Goal: Information Seeking & Learning: Learn about a topic

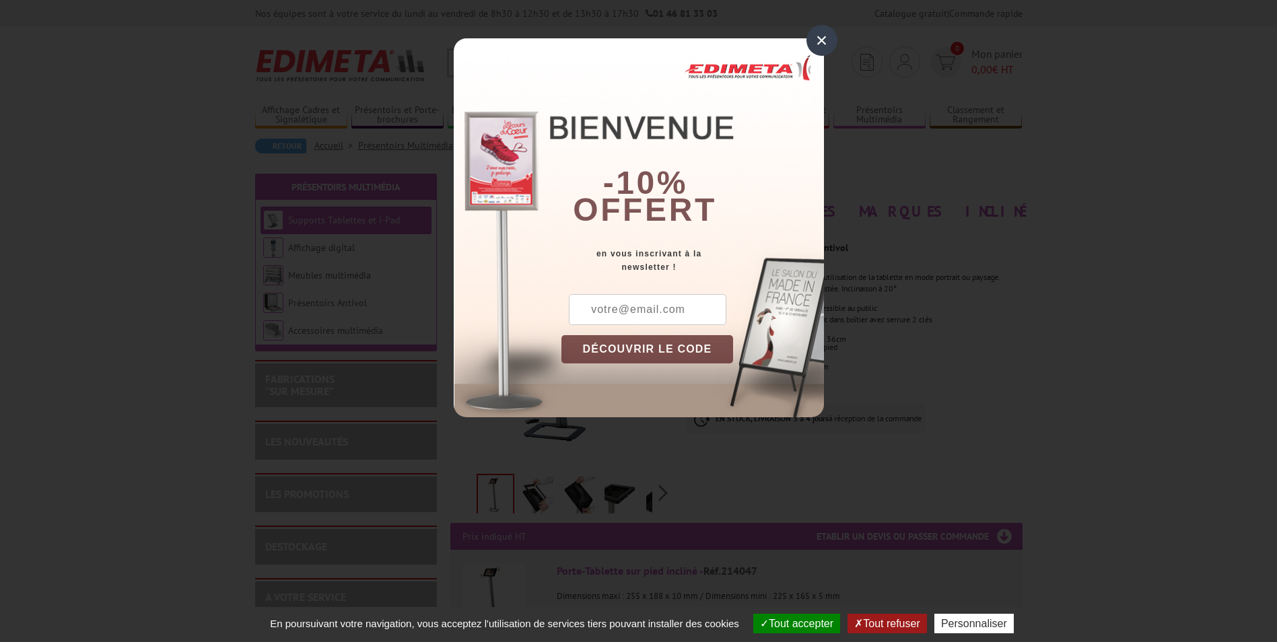
click at [820, 46] on div "×" at bounding box center [821, 40] width 31 height 31
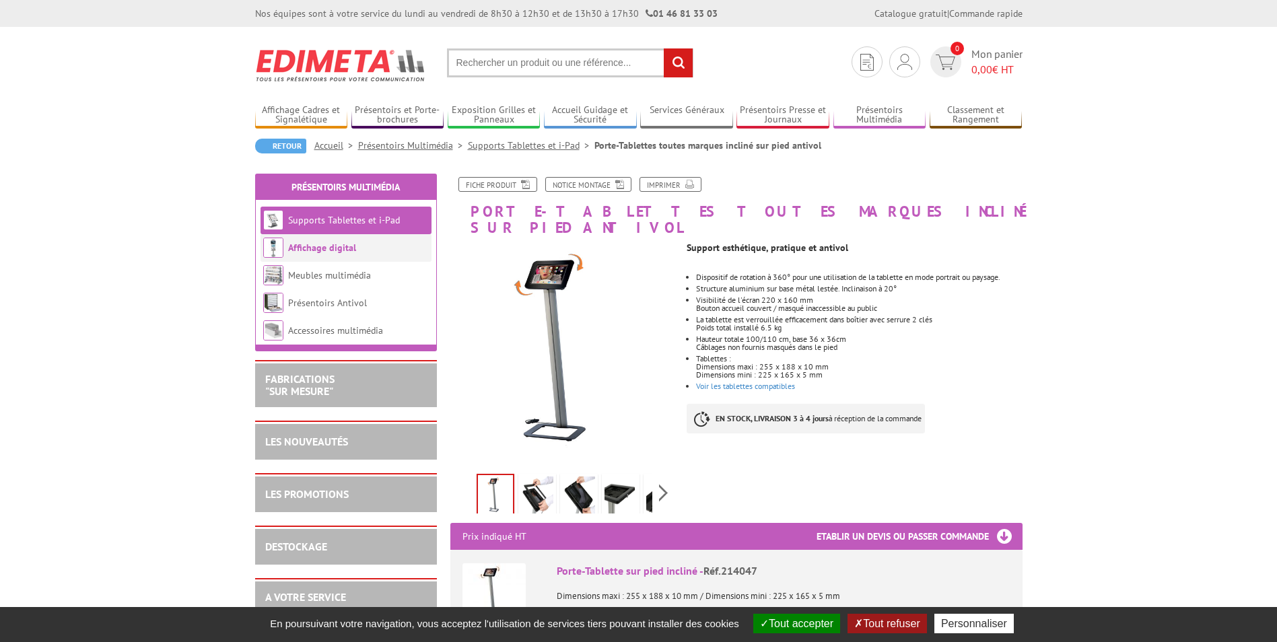
click at [369, 246] on li "Affichage digital" at bounding box center [346, 248] width 171 height 28
click at [376, 223] on link "Supports Tablettes et i-Pad" at bounding box center [344, 220] width 112 height 12
